Goal: Information Seeking & Learning: Learn about a topic

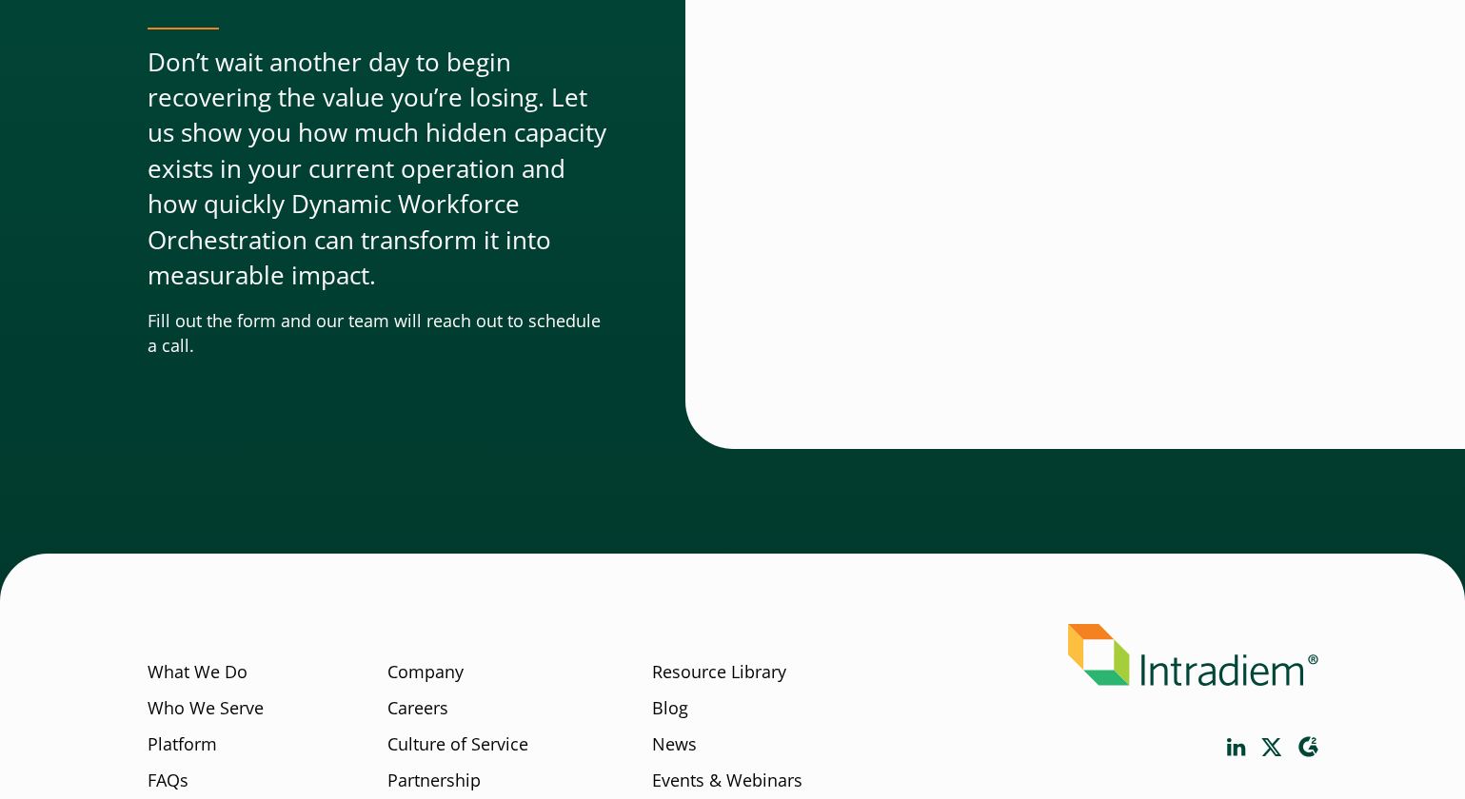
scroll to position [5845, 0]
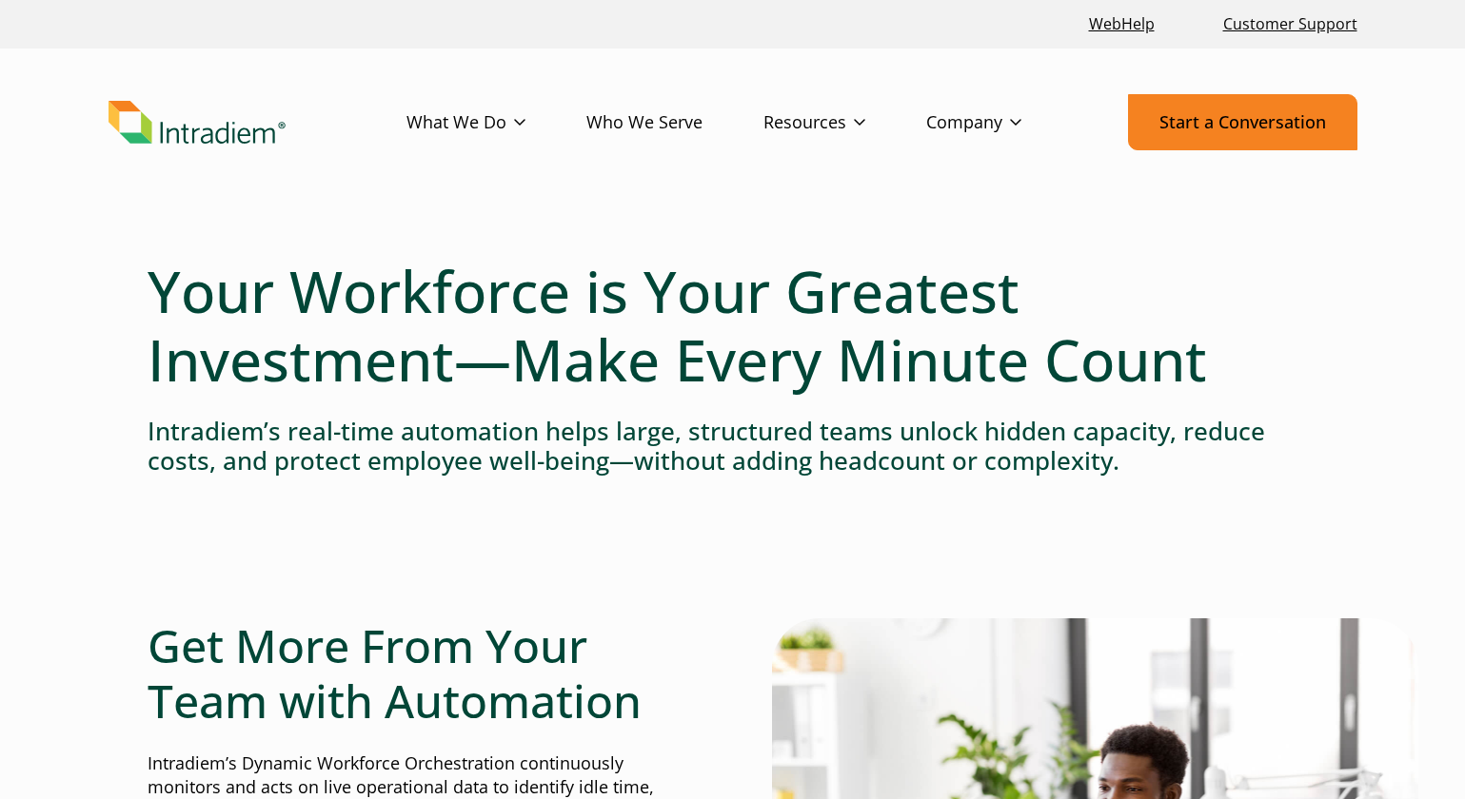
click at [1175, 123] on link "Start a Conversation" at bounding box center [1242, 122] width 229 height 56
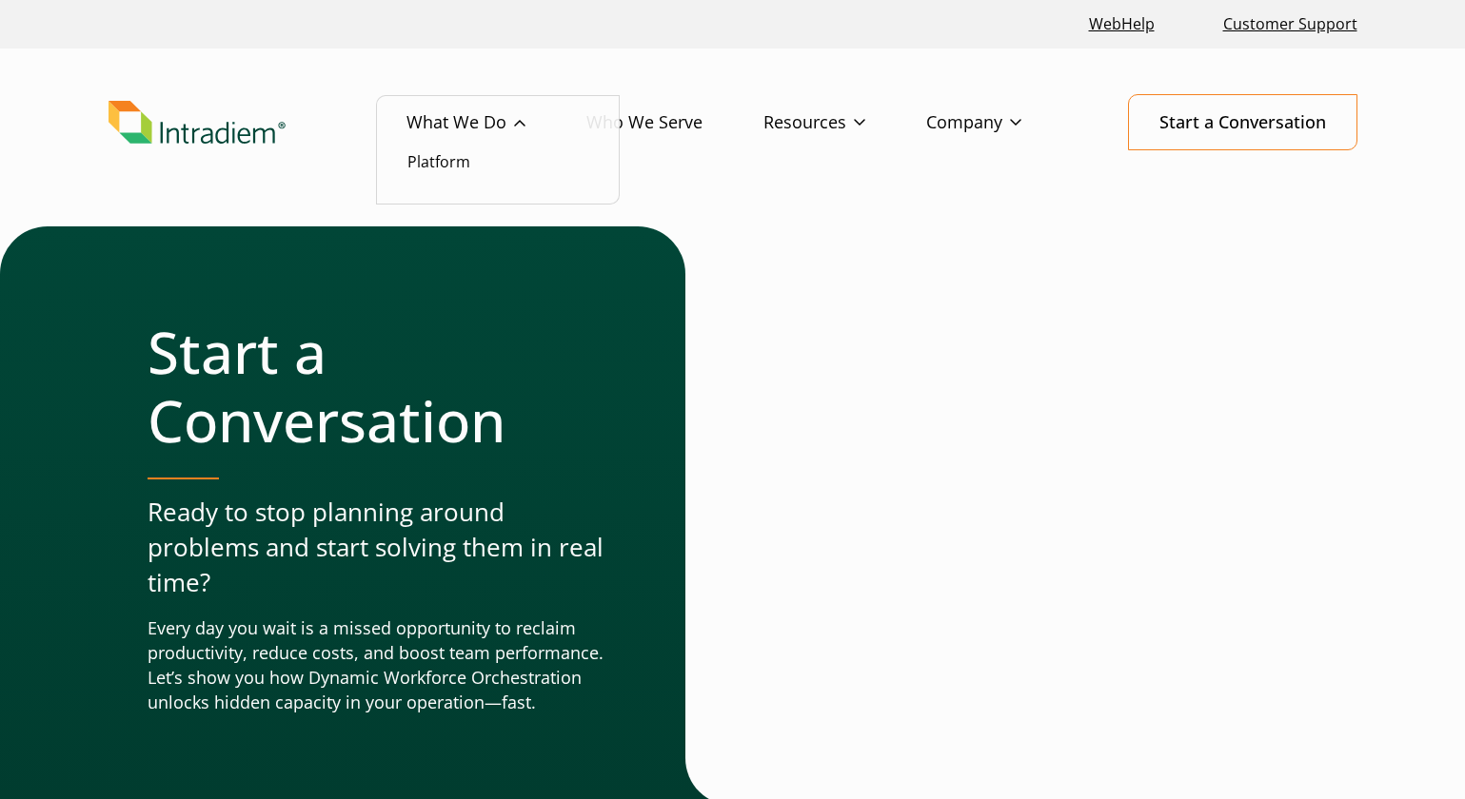
click at [491, 145] on link "What We Do" at bounding box center [496, 122] width 180 height 55
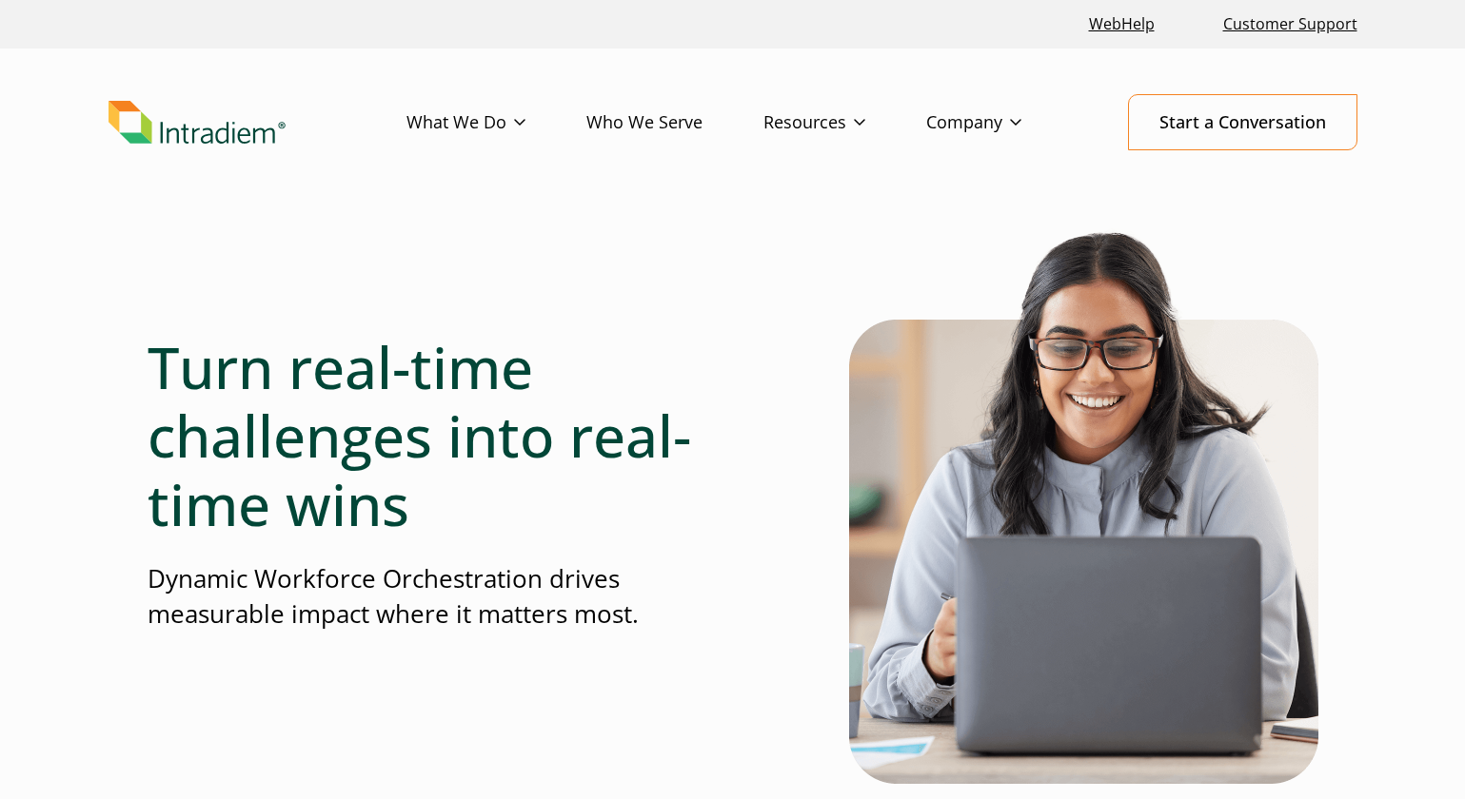
click at [702, 262] on div "Turn real-time challenges into real-time wins Dynamic Workforce Orchestration d…" at bounding box center [733, 527] width 1171 height 603
click at [1264, 23] on link "Customer Support" at bounding box center [1289, 24] width 149 height 41
